Goal: Information Seeking & Learning: Learn about a topic

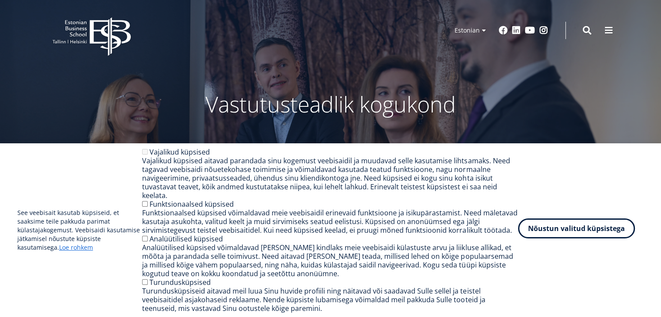
click at [586, 230] on button "Nõustun valitud küpsistega" at bounding box center [576, 228] width 117 height 20
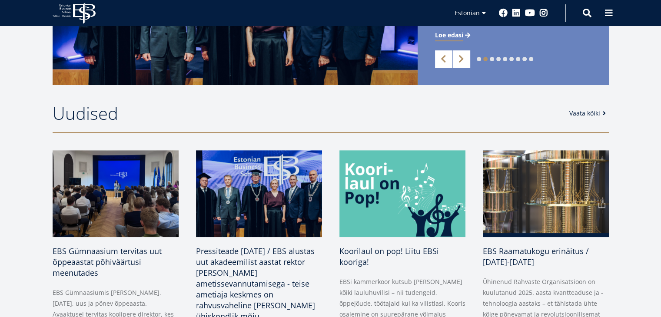
scroll to position [323, 0]
click at [329, 151] on div "Koorilaul on pop! Liitu EBSi kooriga! EBSi kammerkoor kutsub [PERSON_NAME] kõik…" at bounding box center [393, 293] width 143 height 287
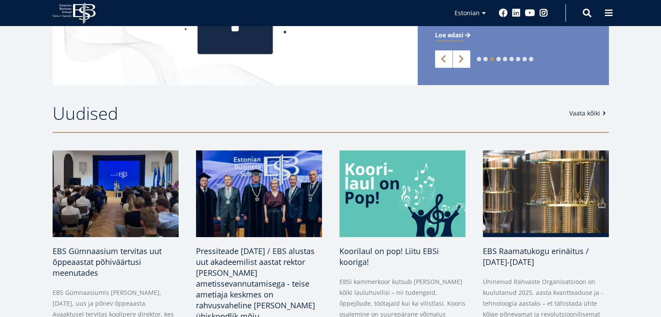
click at [329, 151] on div "Koorilaul on pop! Liitu EBSi kooriga! EBSi kammerkoor kutsub [PERSON_NAME] kõik…" at bounding box center [393, 293] width 143 height 287
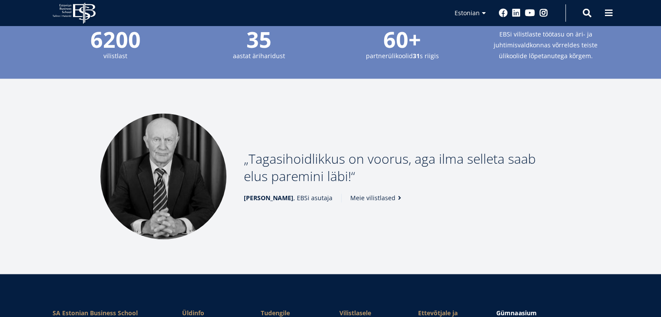
scroll to position [1004, 0]
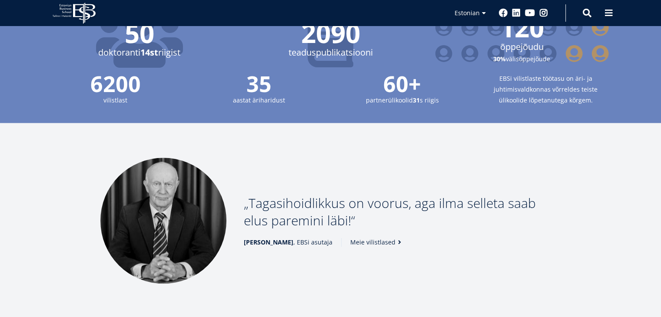
drag, startPoint x: 245, startPoint y: 185, endPoint x: 342, endPoint y: 215, distance: 101.7
click at [342, 215] on p "Tagasihoidlikkus on voorus, aga ilma selleta saab elus paremini läbi!" at bounding box center [402, 212] width 317 height 35
click at [342, 214] on p "Tagasihoidlikkus on voorus, aga ilma selleta saab elus paremini läbi!" at bounding box center [402, 212] width 317 height 35
click at [245, 195] on p "Tagasihoidlikkus on voorus, aga ilma selleta saab elus paremini läbi!" at bounding box center [402, 212] width 317 height 35
drag, startPoint x: 244, startPoint y: 194, endPoint x: 340, endPoint y: 208, distance: 97.0
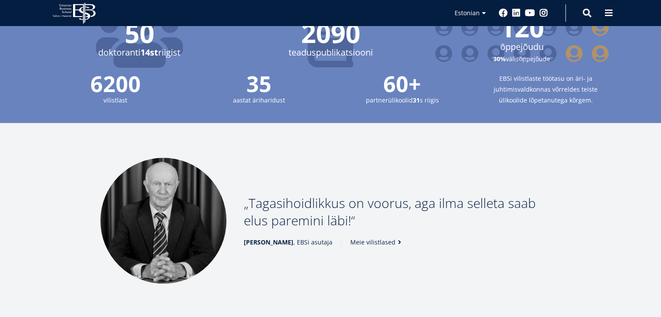
click at [340, 208] on p "Tagasihoidlikkus on voorus, aga ilma selleta saab elus paremini läbi!" at bounding box center [402, 212] width 317 height 35
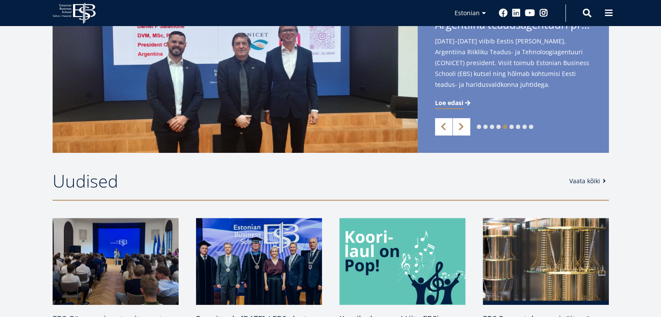
scroll to position [0, 0]
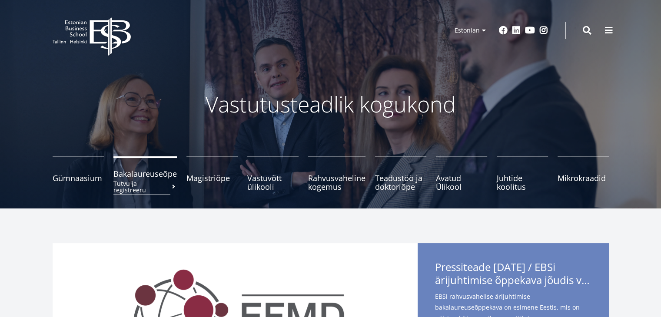
click at [159, 177] on span "Bakalaureuseõpe Tutvu ja registreeru" at bounding box center [144, 173] width 63 height 9
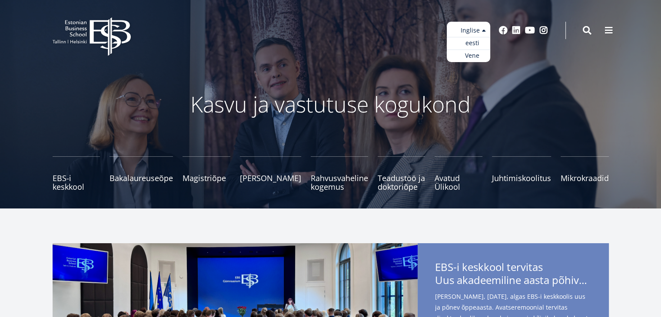
click at [471, 33] on ul "eesti Inglise Vene" at bounding box center [467, 42] width 43 height 40
click at [472, 45] on link "eesti" at bounding box center [467, 43] width 43 height 13
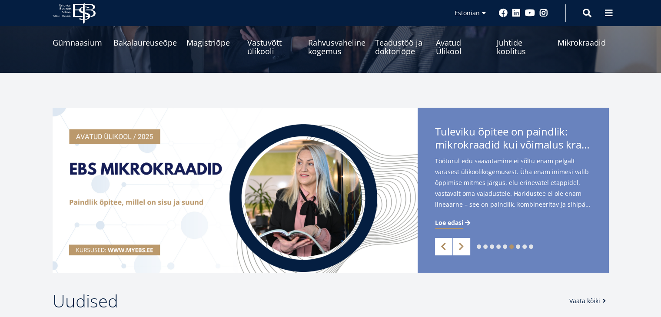
scroll to position [142, 0]
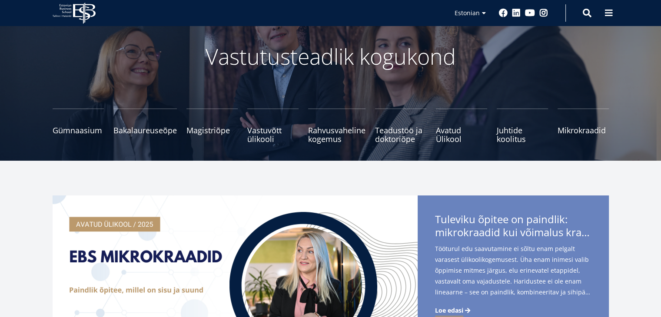
scroll to position [0, 0]
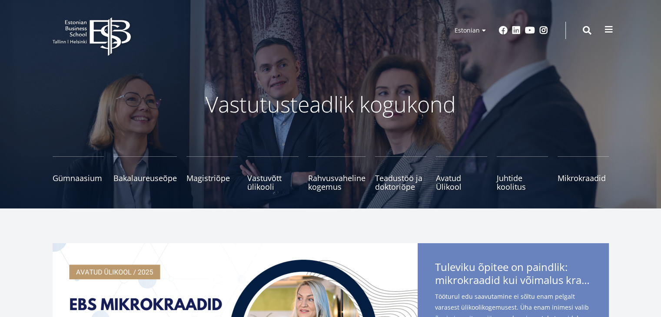
click at [600, 28] on button at bounding box center [608, 29] width 17 height 17
